Goal: Task Accomplishment & Management: Manage account settings

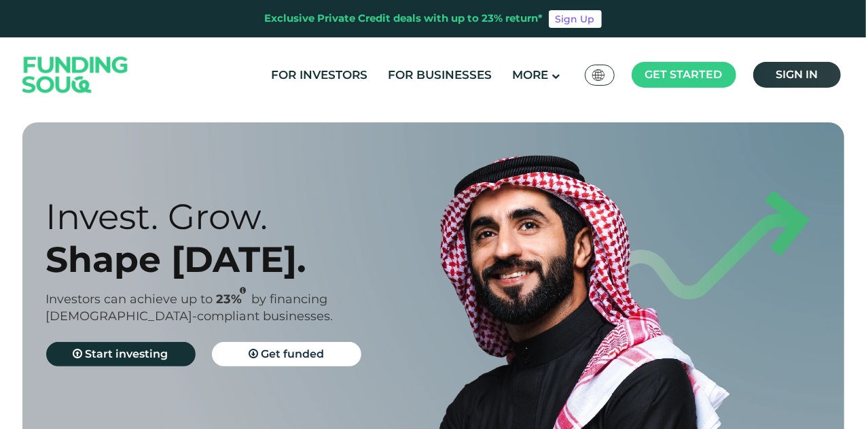
click at [828, 75] on link "Sign in" at bounding box center [798, 75] width 88 height 26
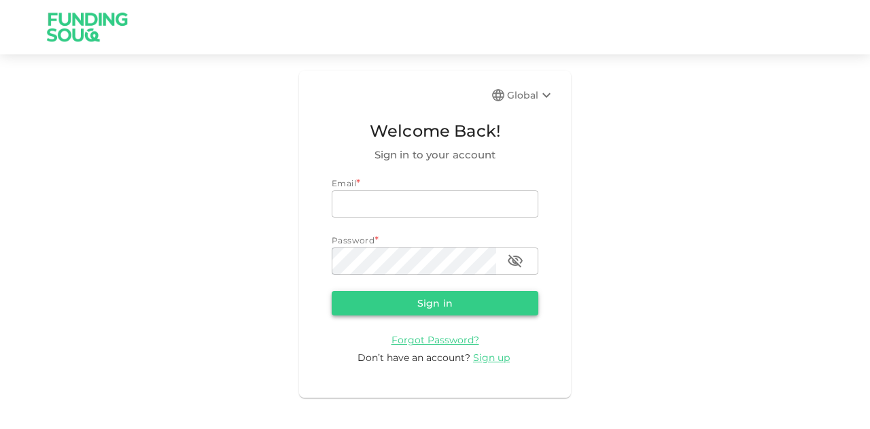
type input "mohanad.y.yasin@hotmail.com"
click at [432, 308] on button "Sign in" at bounding box center [435, 303] width 207 height 24
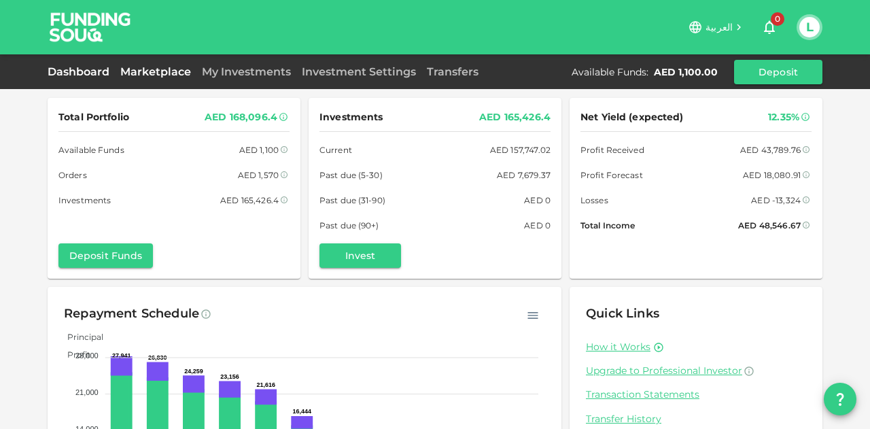
click at [178, 69] on link "Marketplace" at bounding box center [156, 71] width 82 height 13
